Goal: Information Seeking & Learning: Learn about a topic

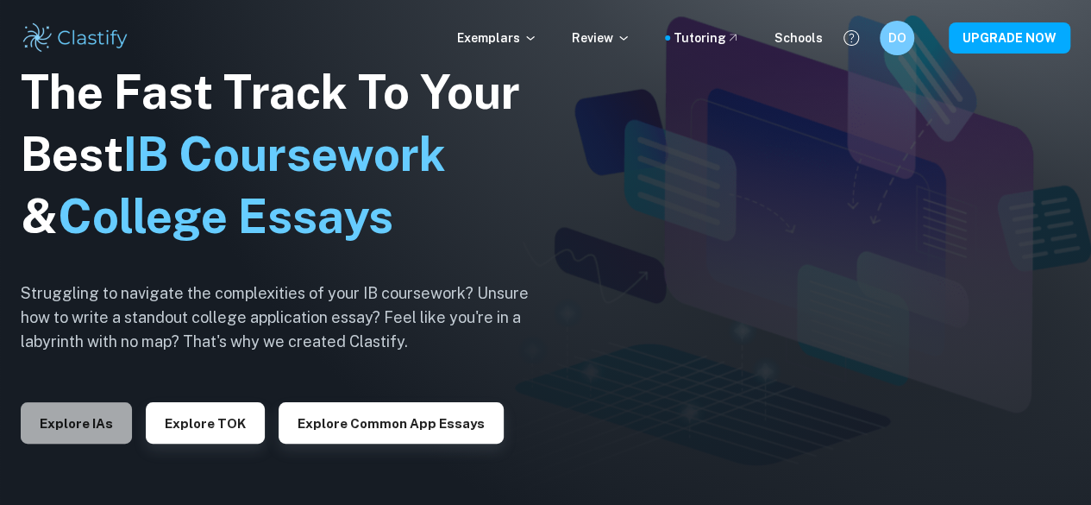
click at [67, 410] on button "Explore IAs" at bounding box center [76, 422] width 111 height 41
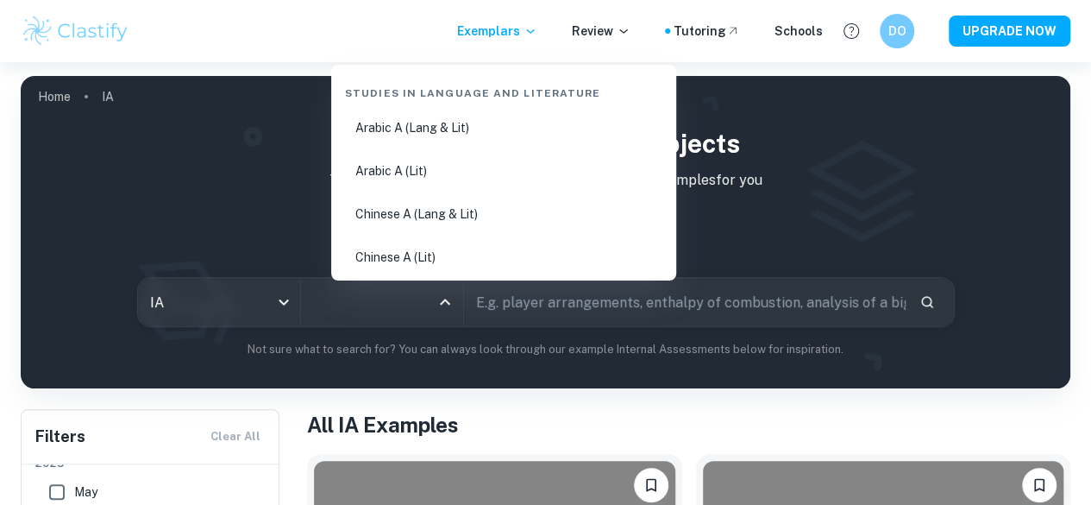
click at [429, 304] on input "All Subjects" at bounding box center [369, 301] width 121 height 33
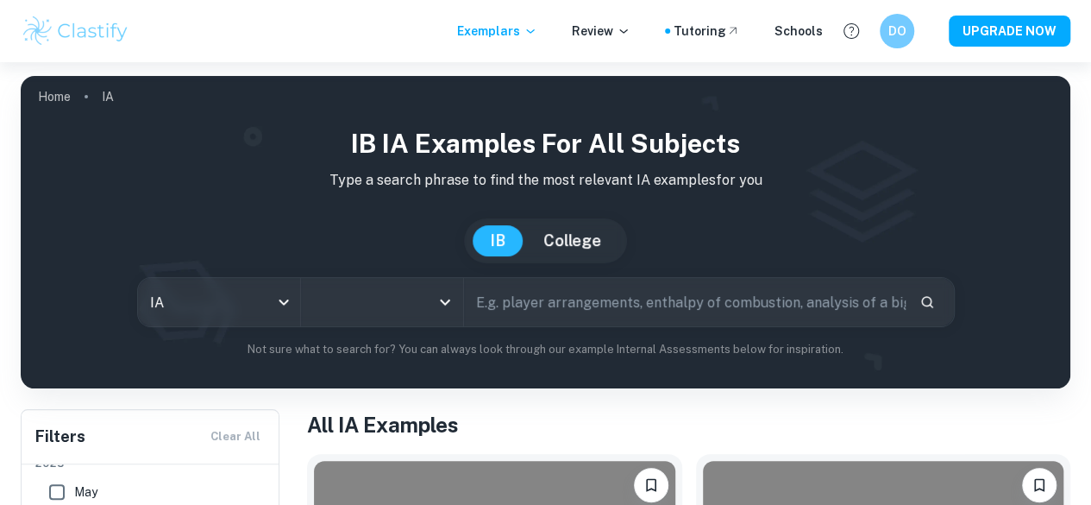
click at [429, 304] on input "All Subjects" at bounding box center [369, 301] width 121 height 33
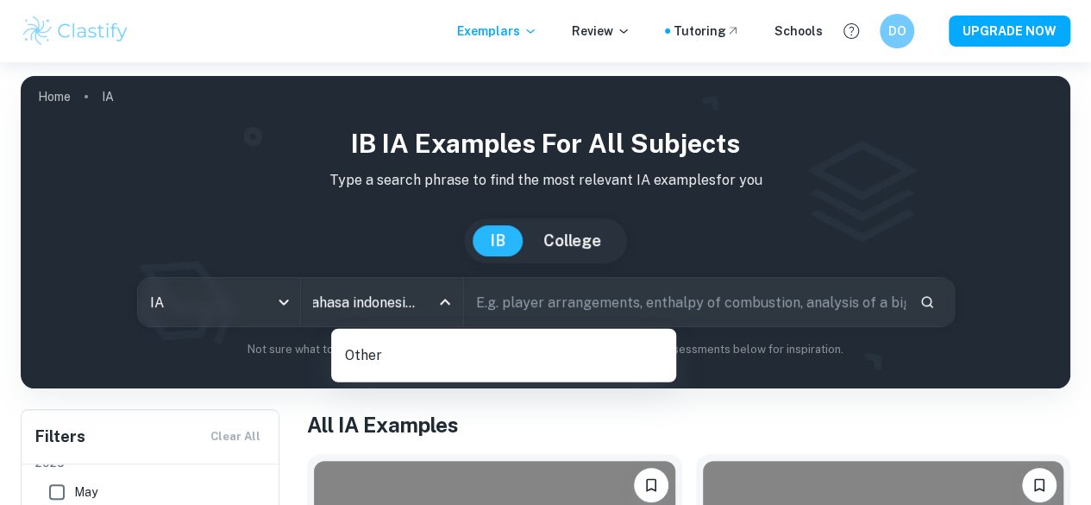
scroll to position [0, 30]
type input "bahasa indonesia A"
click at [373, 333] on div "Other" at bounding box center [503, 355] width 345 height 53
click at [367, 358] on p "Other" at bounding box center [510, 355] width 330 height 29
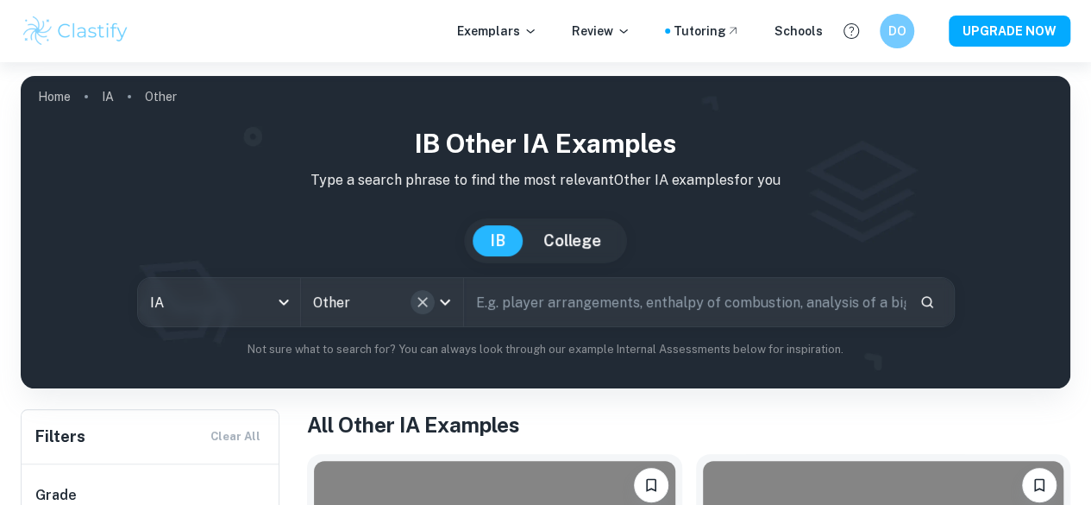
click at [428, 307] on icon "Clear" at bounding box center [422, 302] width 10 height 10
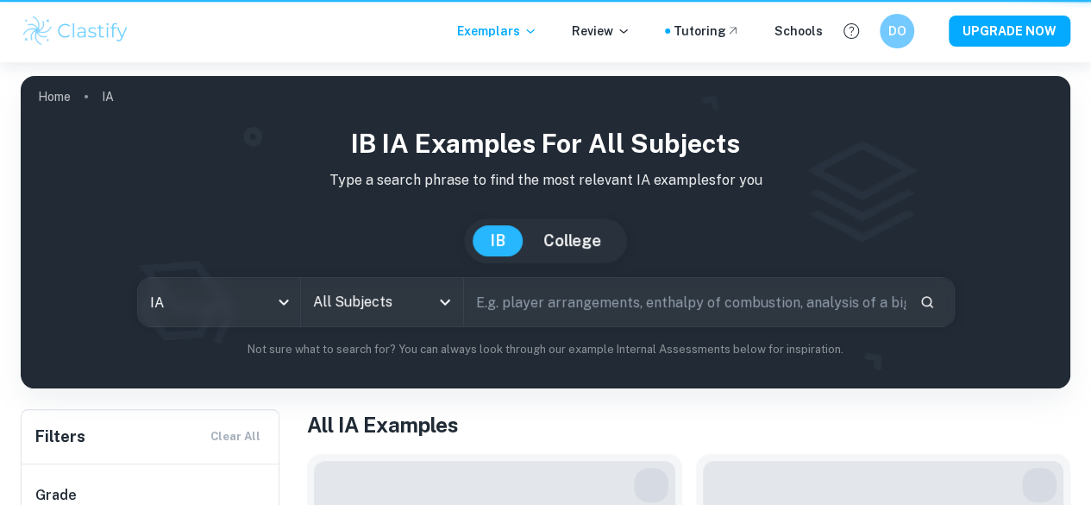
click at [402, 307] on input "All Subjects" at bounding box center [369, 301] width 121 height 33
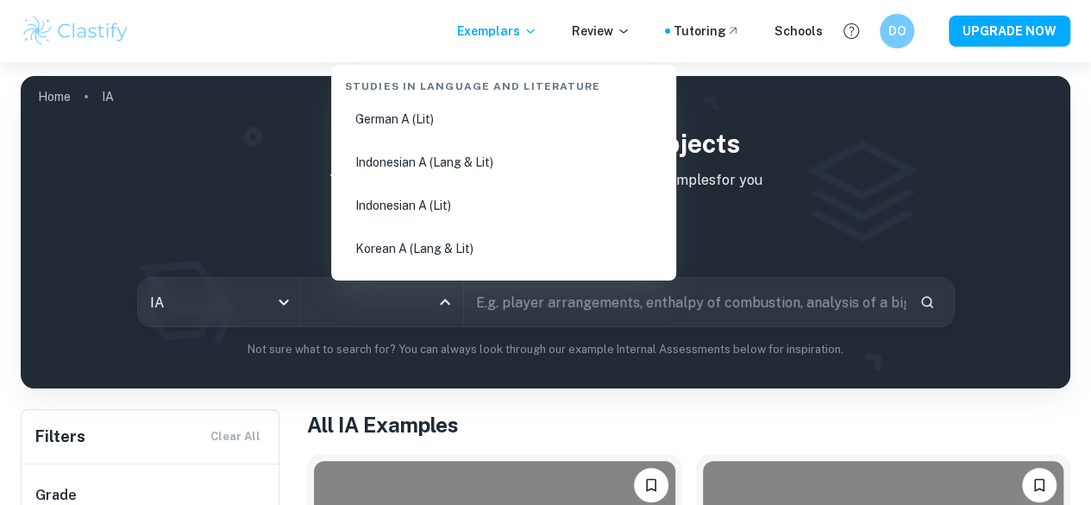
scroll to position [570, 0]
click at [438, 215] on li "Indonesian A (Lit)" at bounding box center [503, 205] width 331 height 40
type input "Indonesian A (Lit)"
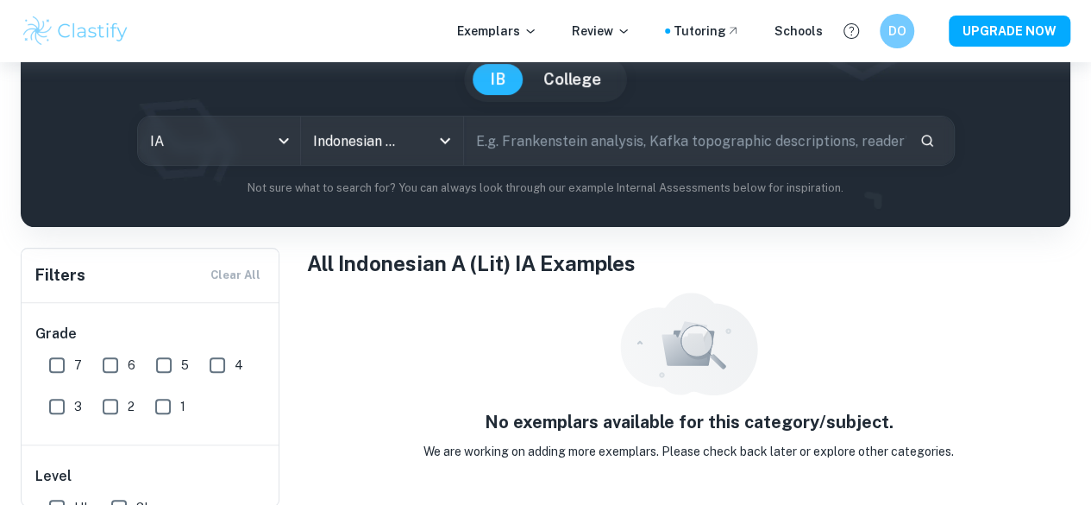
scroll to position [162, 0]
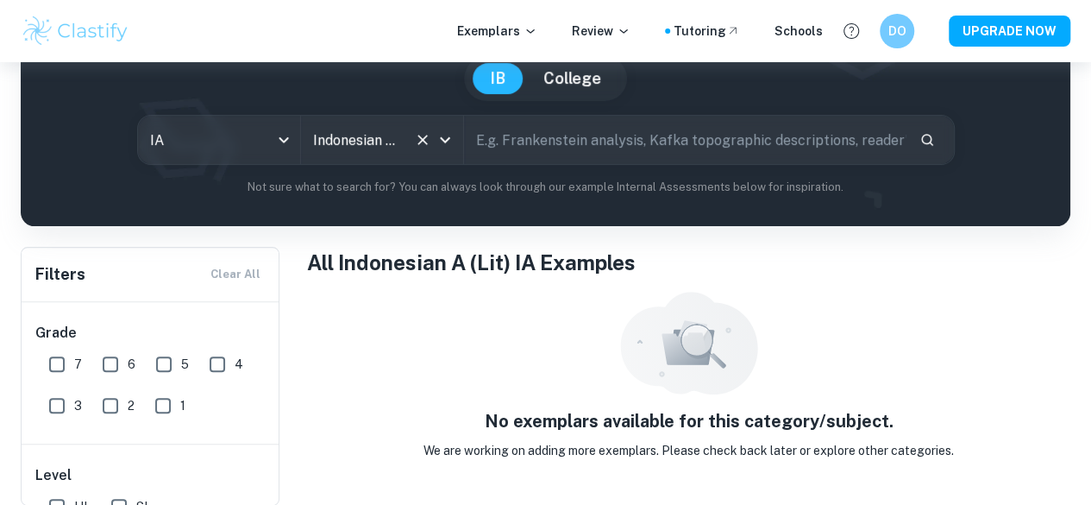
click at [454, 141] on icon "Open" at bounding box center [445, 139] width 21 height 21
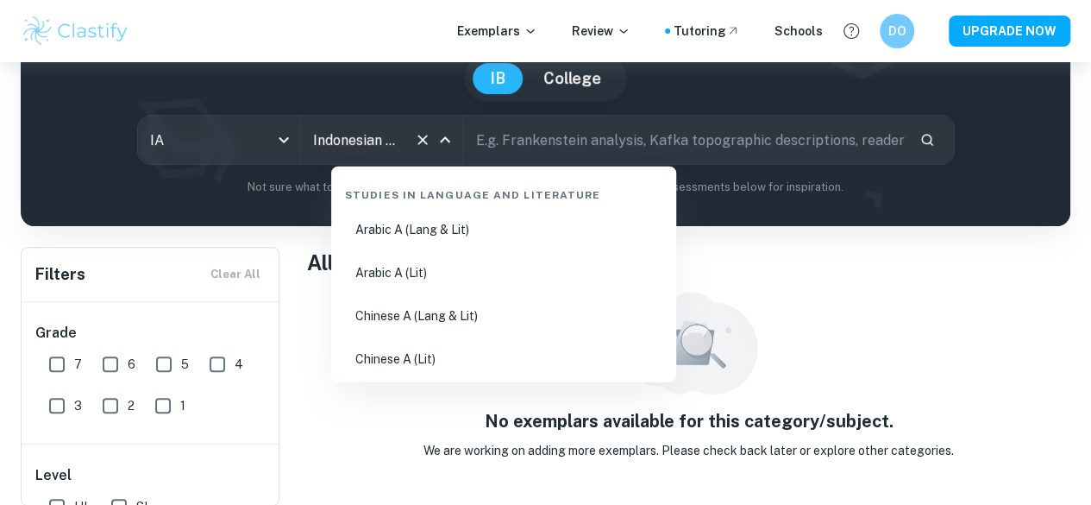
scroll to position [521, 0]
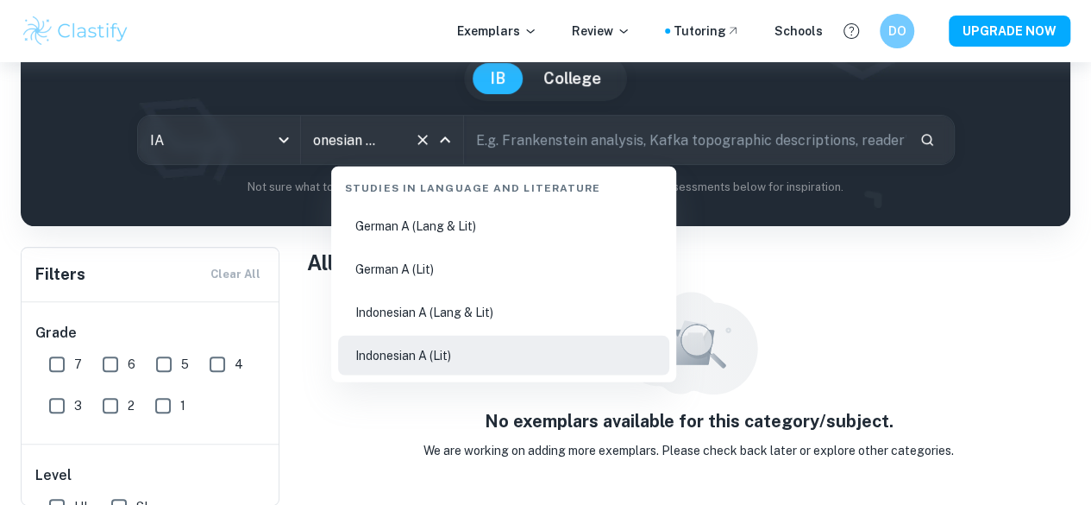
click at [500, 323] on li "Indonesian A (Lang & Lit)" at bounding box center [503, 312] width 331 height 40
type input "Indonesian A (Lang & Lit)"
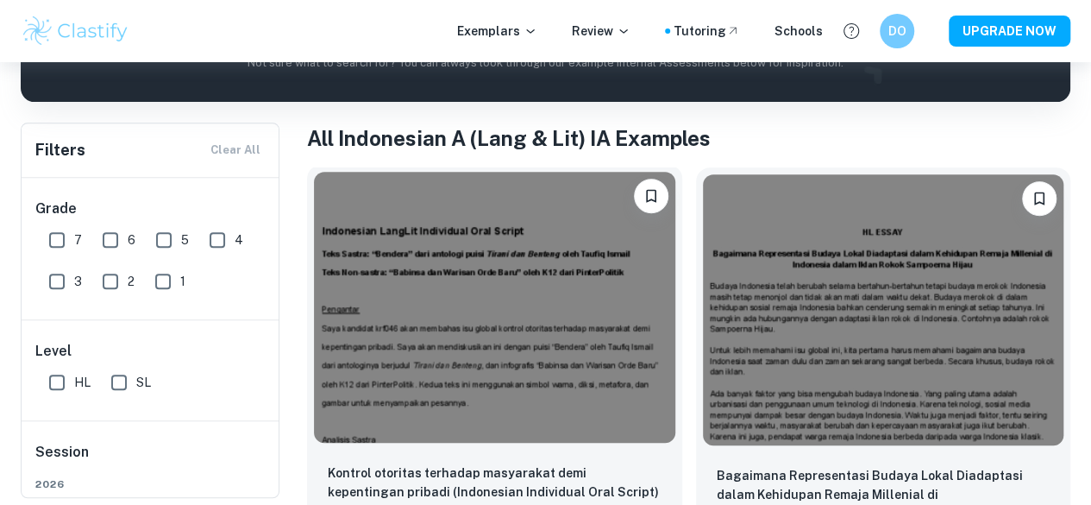
click at [458, 250] on img at bounding box center [494, 307] width 361 height 271
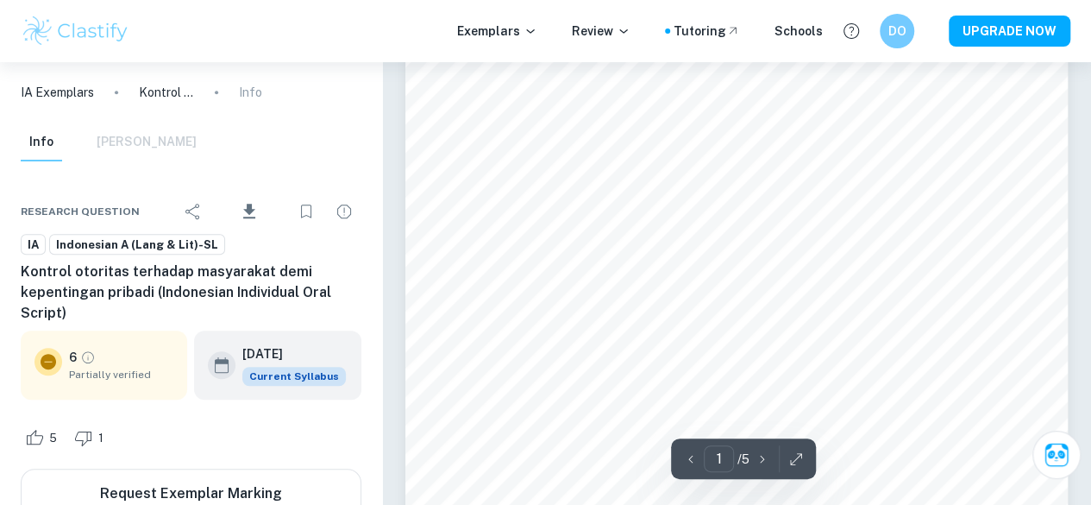
scroll to position [415, 0]
